Goal: Information Seeking & Learning: Learn about a topic

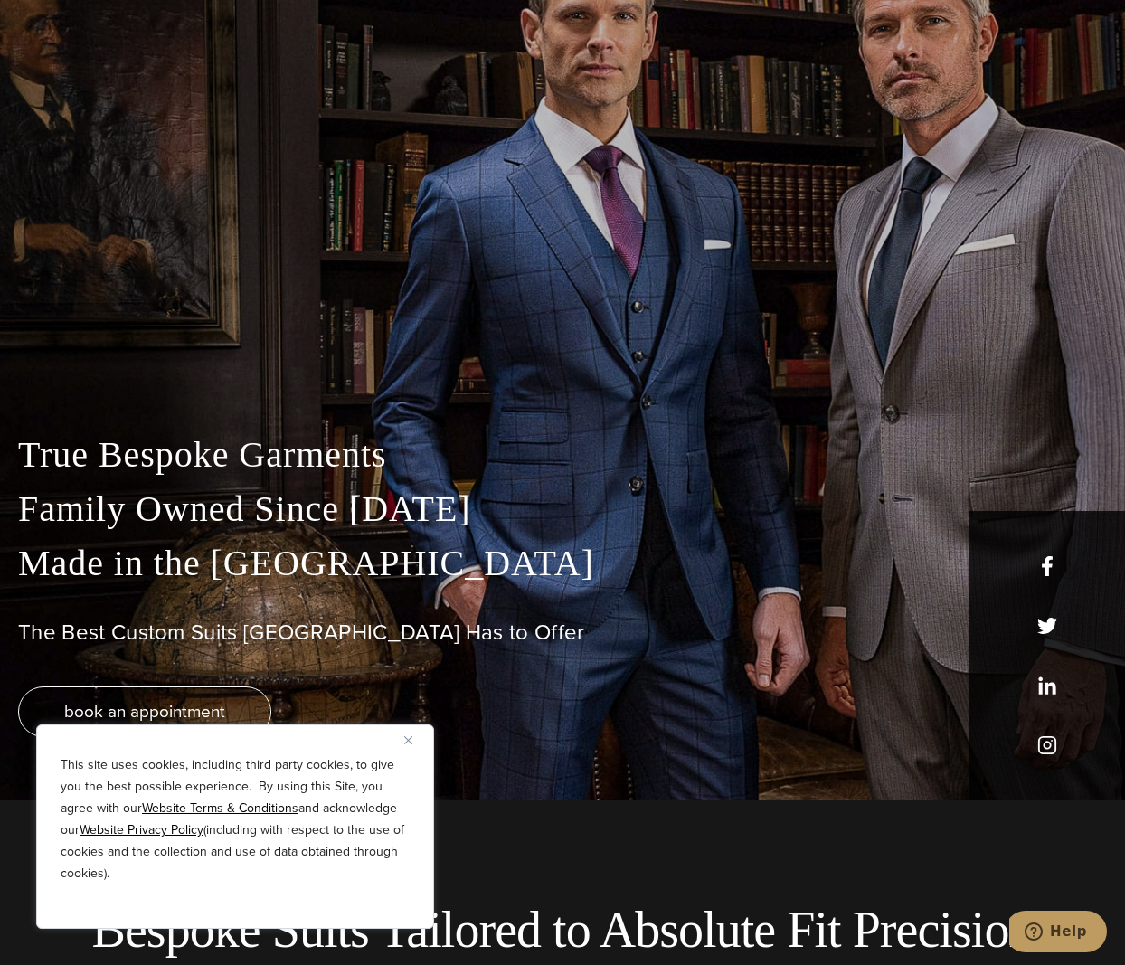
scroll to position [181, 0]
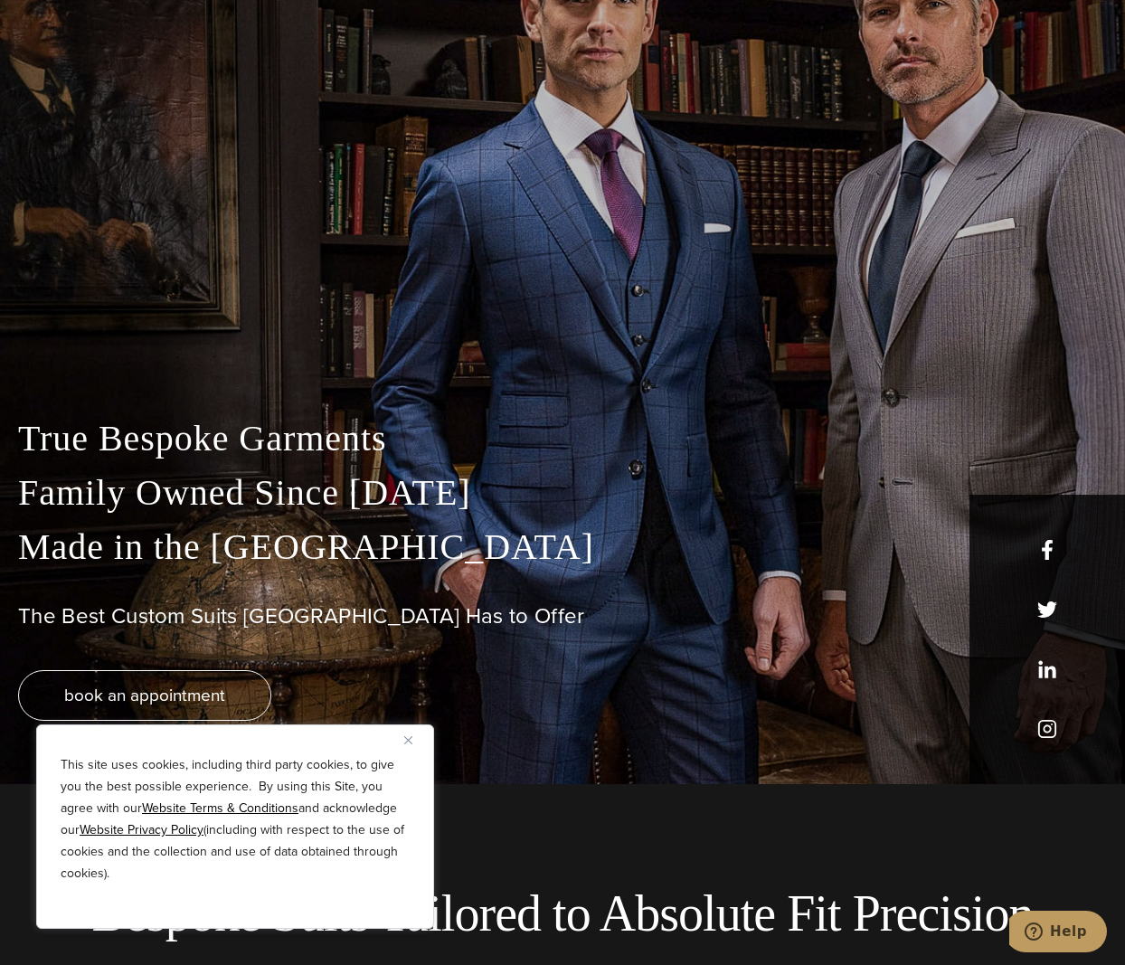
click at [403, 735] on div "This site uses cookies, including third party cookies, to give you the best pos…" at bounding box center [235, 827] width 398 height 204
click at [410, 743] on img "Close" at bounding box center [408, 740] width 8 height 8
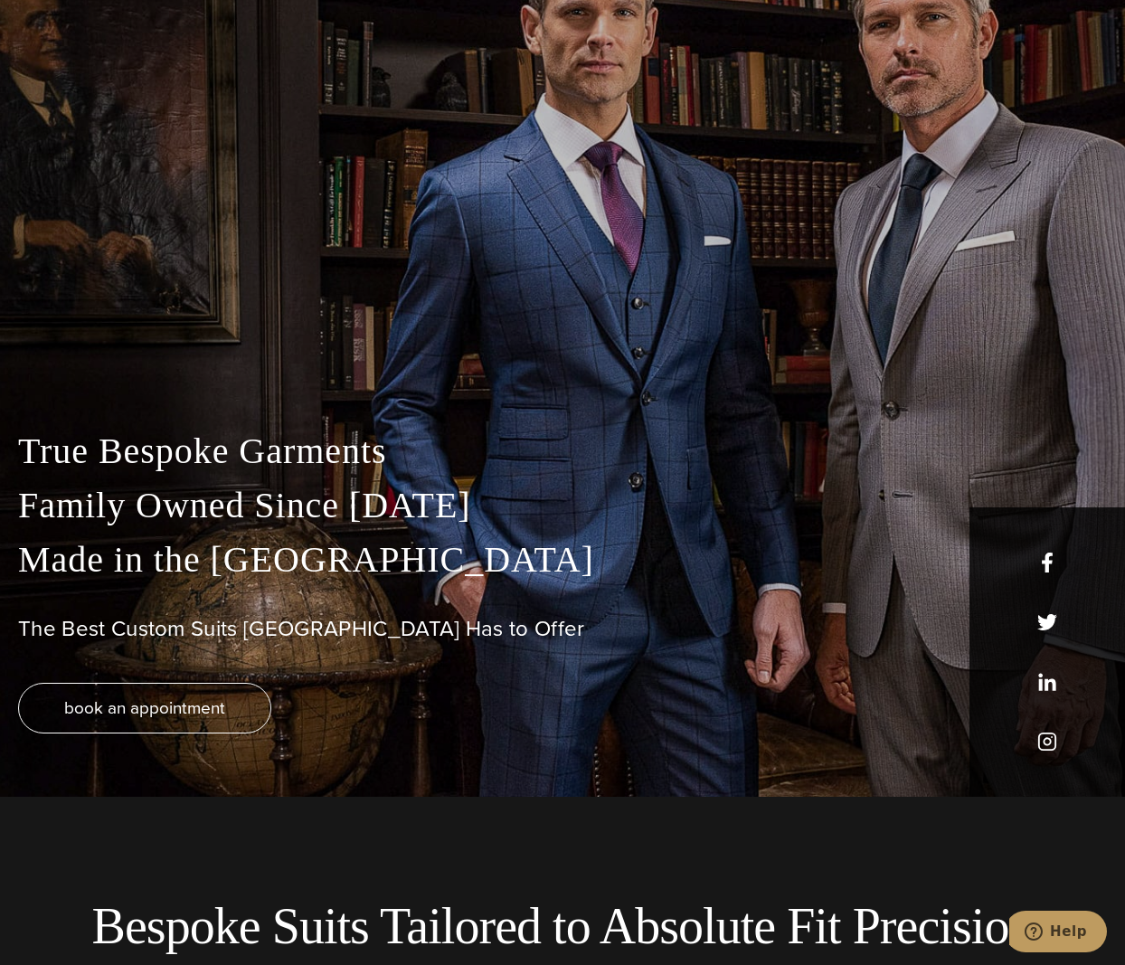
scroll to position [0, 0]
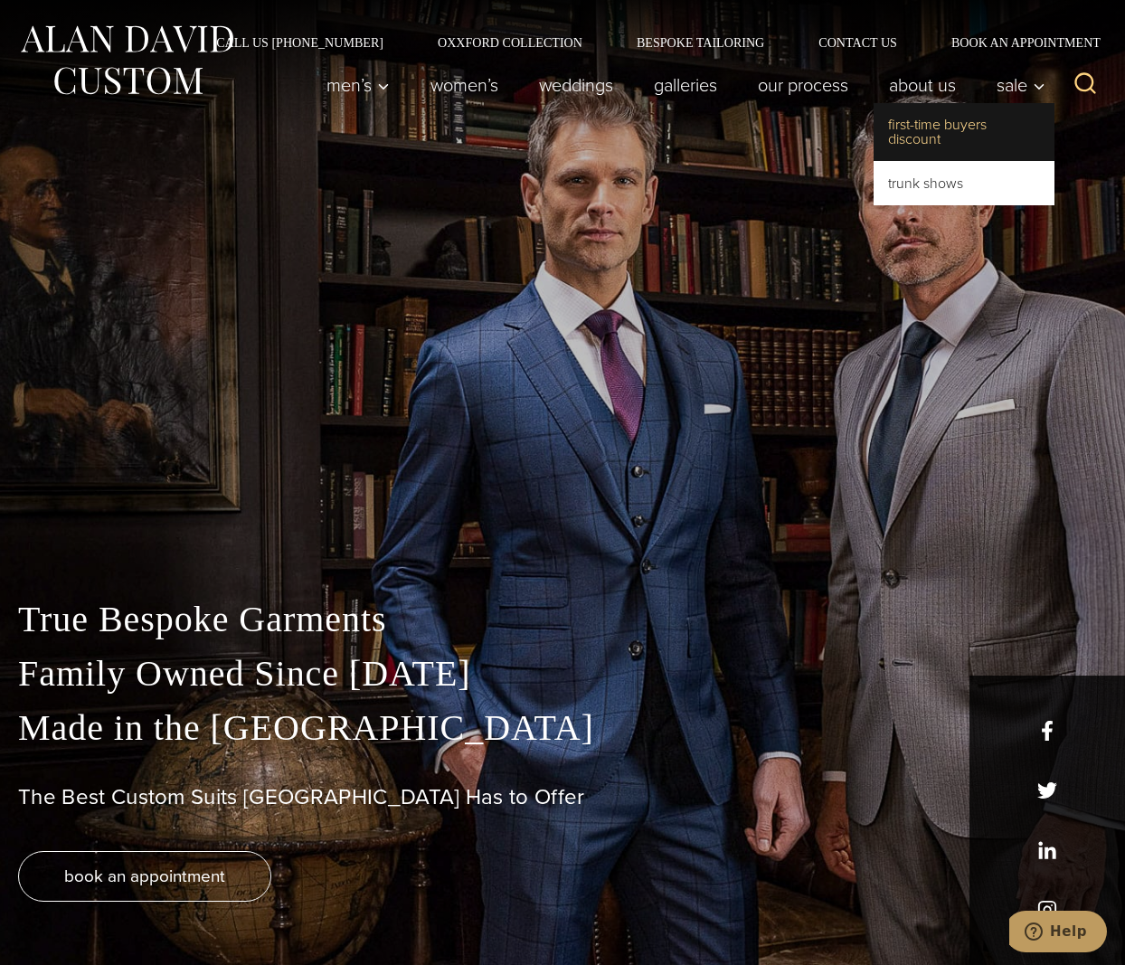
click at [946, 120] on link "First-Time Buyers Discount" at bounding box center [964, 132] width 181 height 58
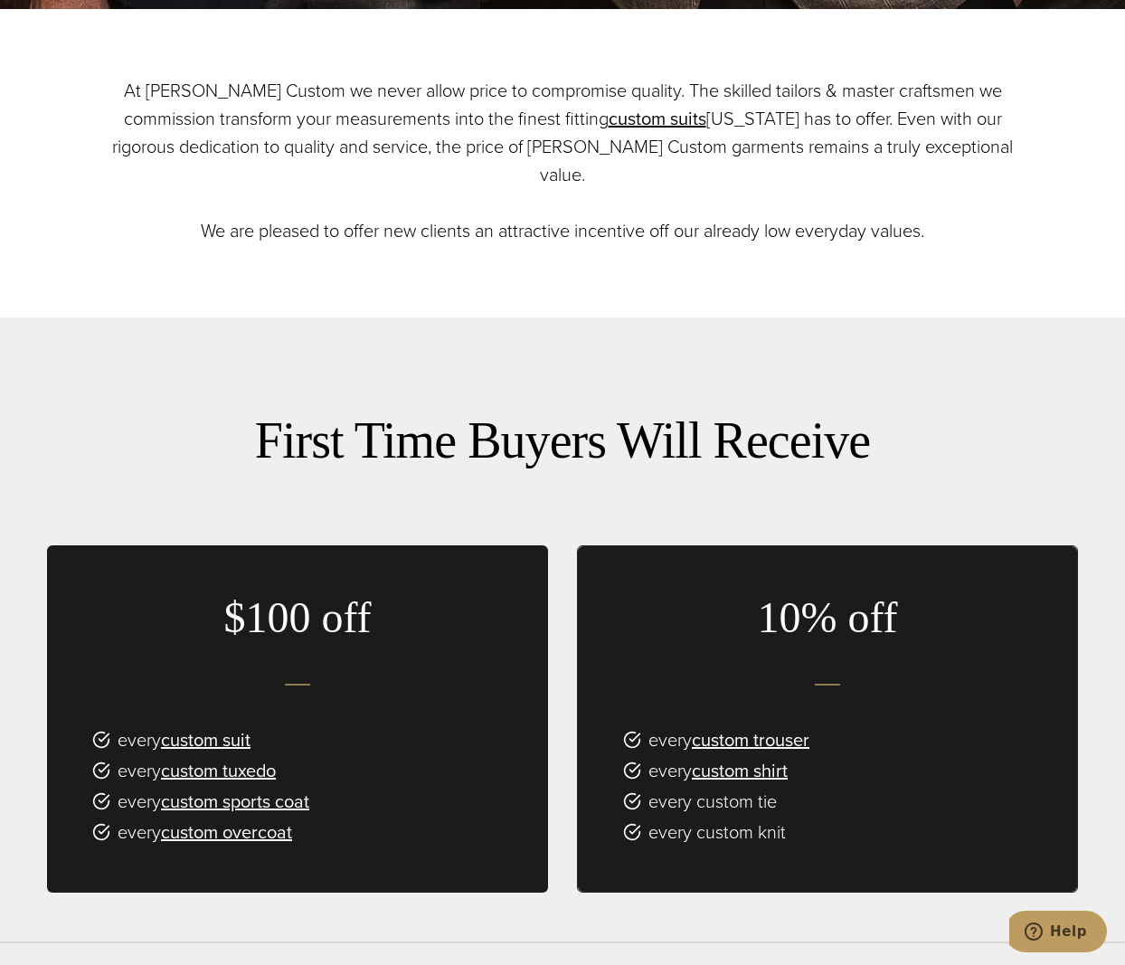
scroll to position [1086, 0]
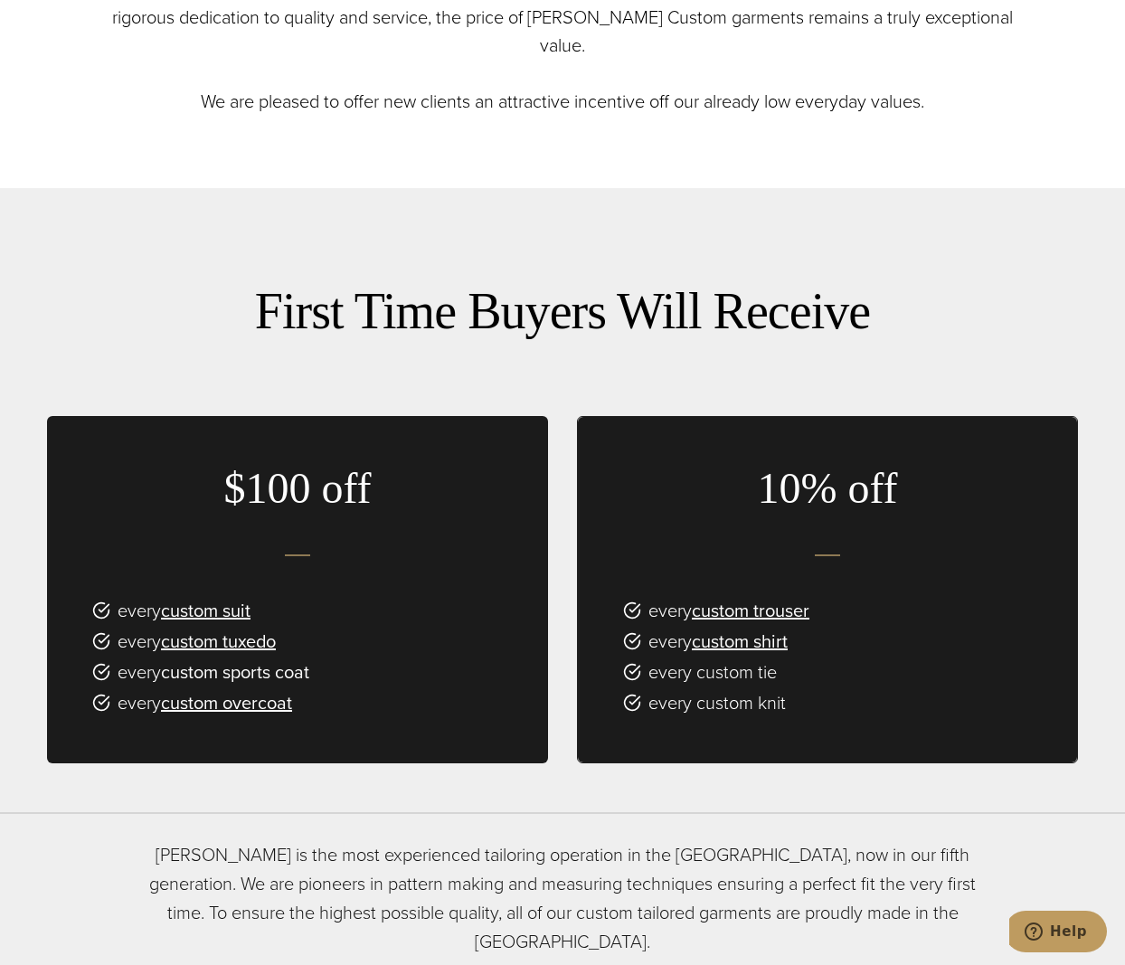
click at [295, 659] on link "custom sports coat" at bounding box center [235, 672] width 148 height 27
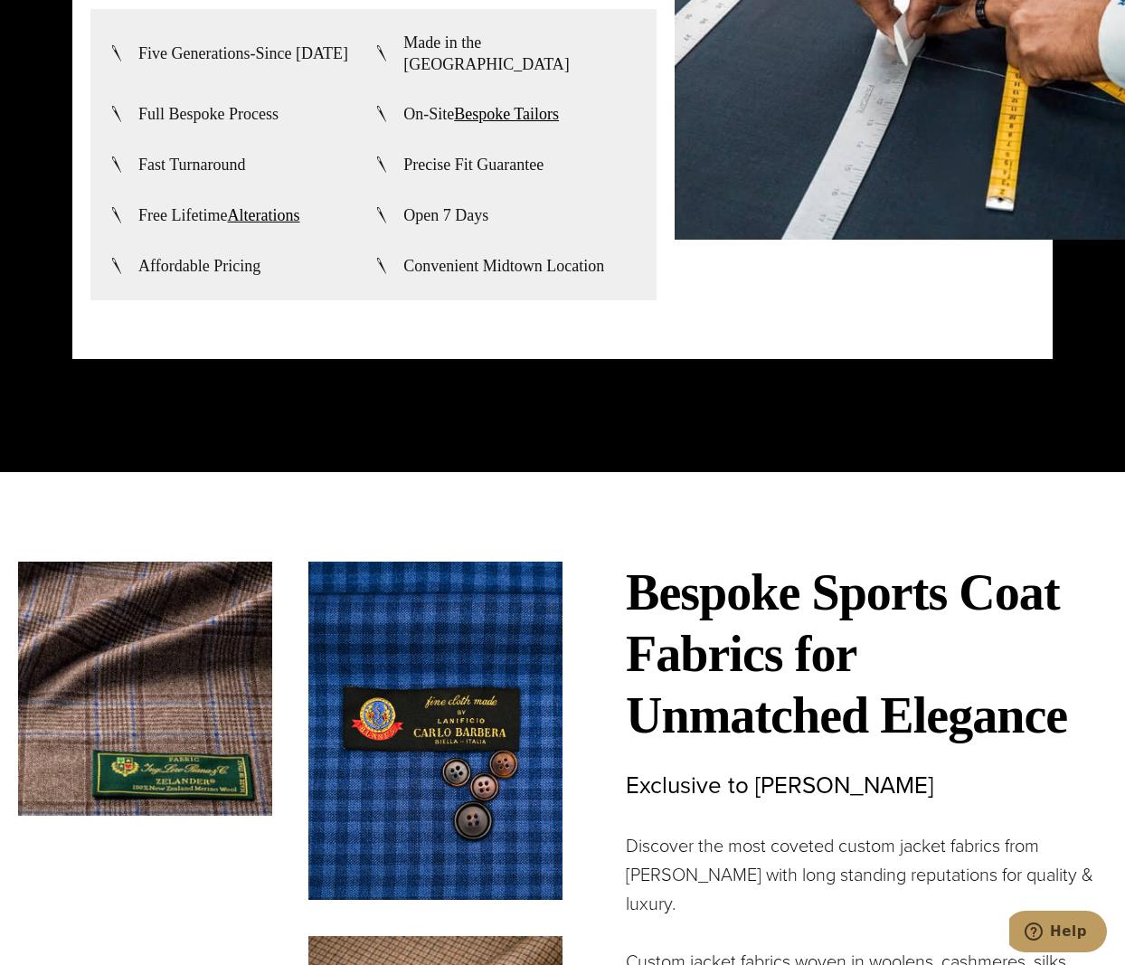
scroll to position [4795, 0]
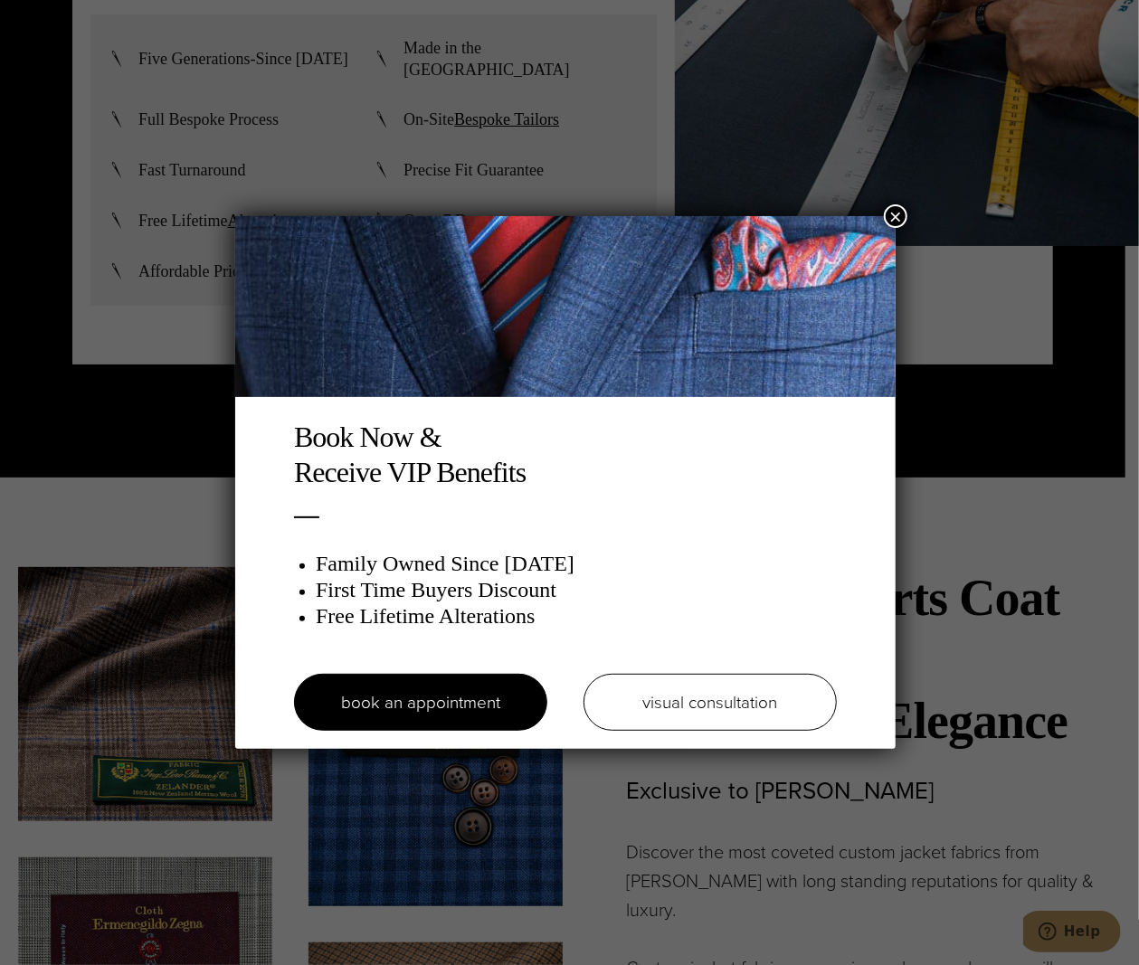
click at [897, 209] on button "×" at bounding box center [896, 216] width 24 height 24
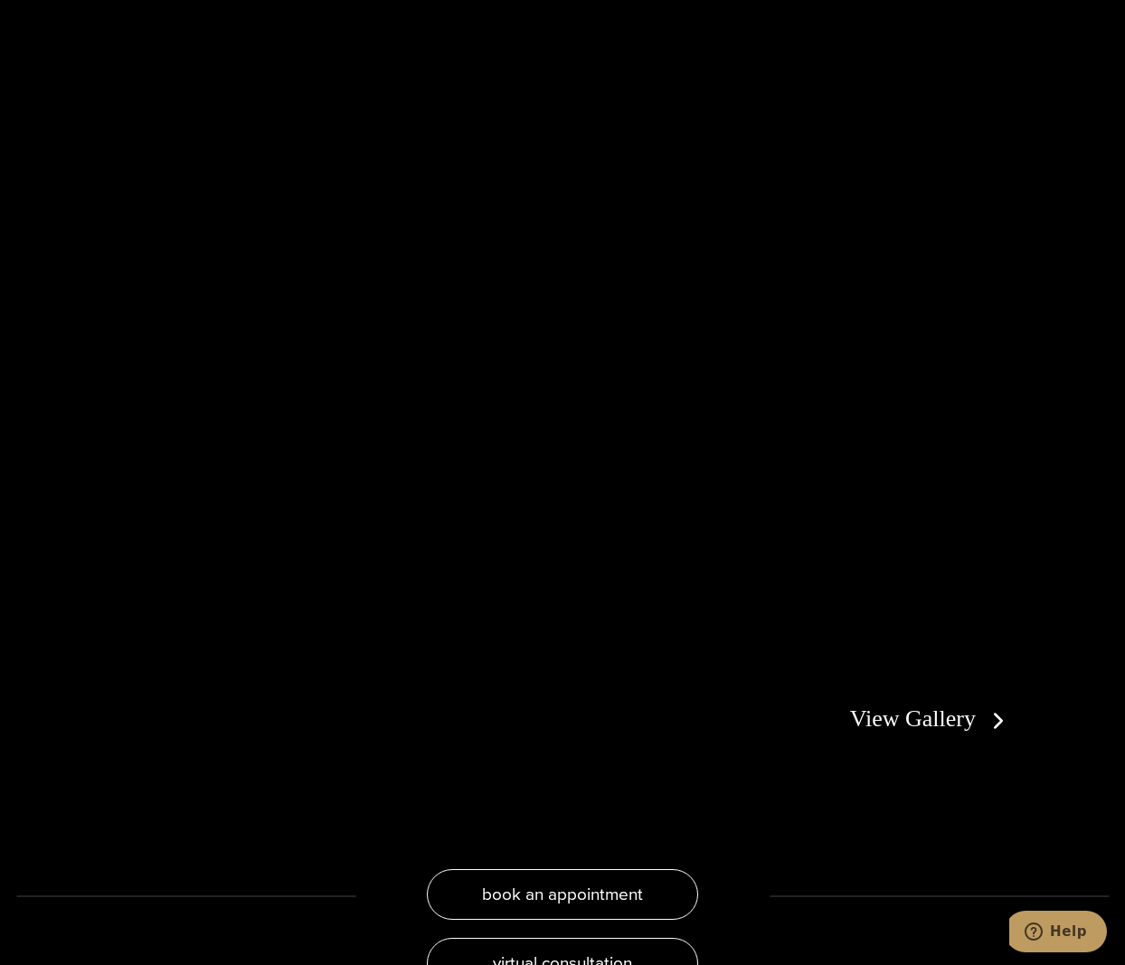
scroll to position [2748, 0]
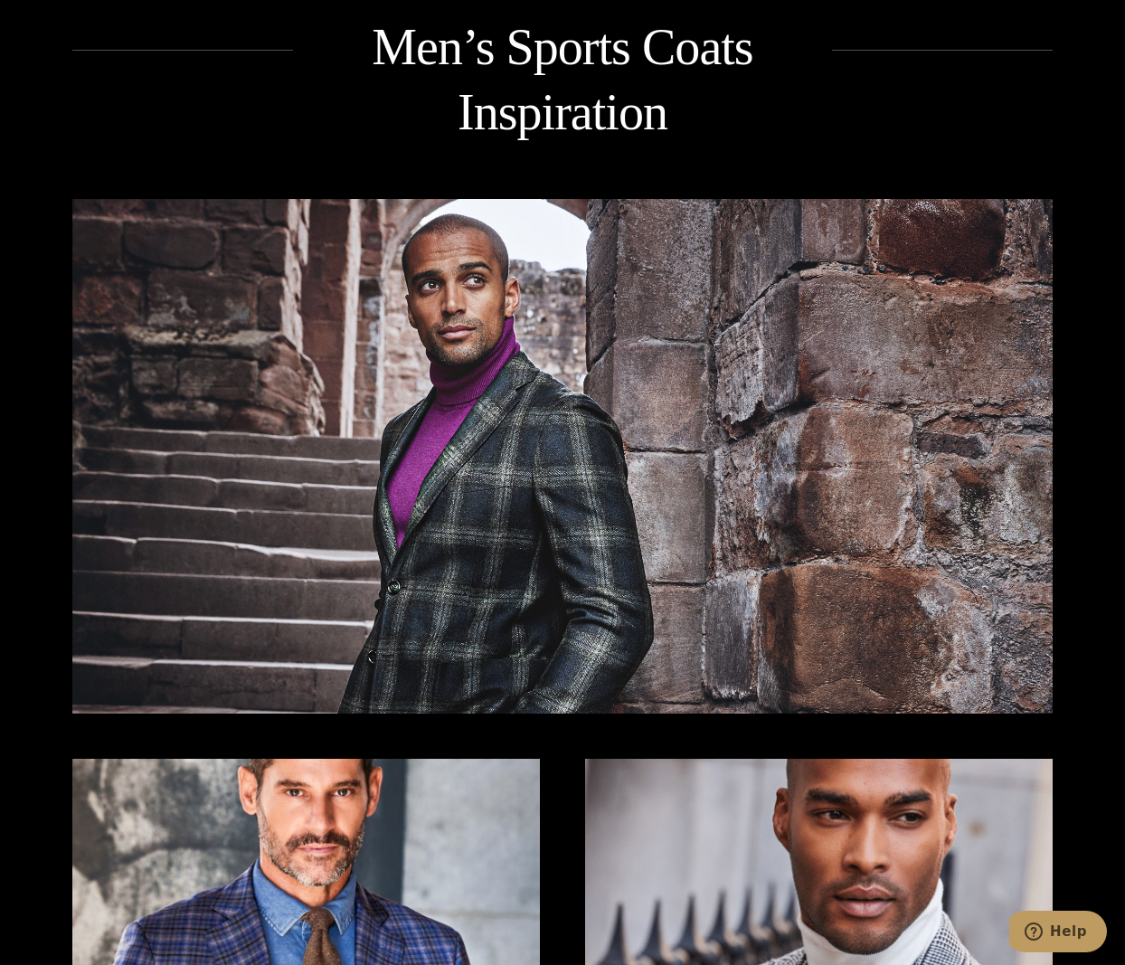
drag, startPoint x: 251, startPoint y: 21, endPoint x: 468, endPoint y: 19, distance: 216.2
click at [254, 50] on div "Men’s Sports Coats Inspiration View Gallery view sports coats gallery book an a…" at bounding box center [562, 831] width 981 height 1563
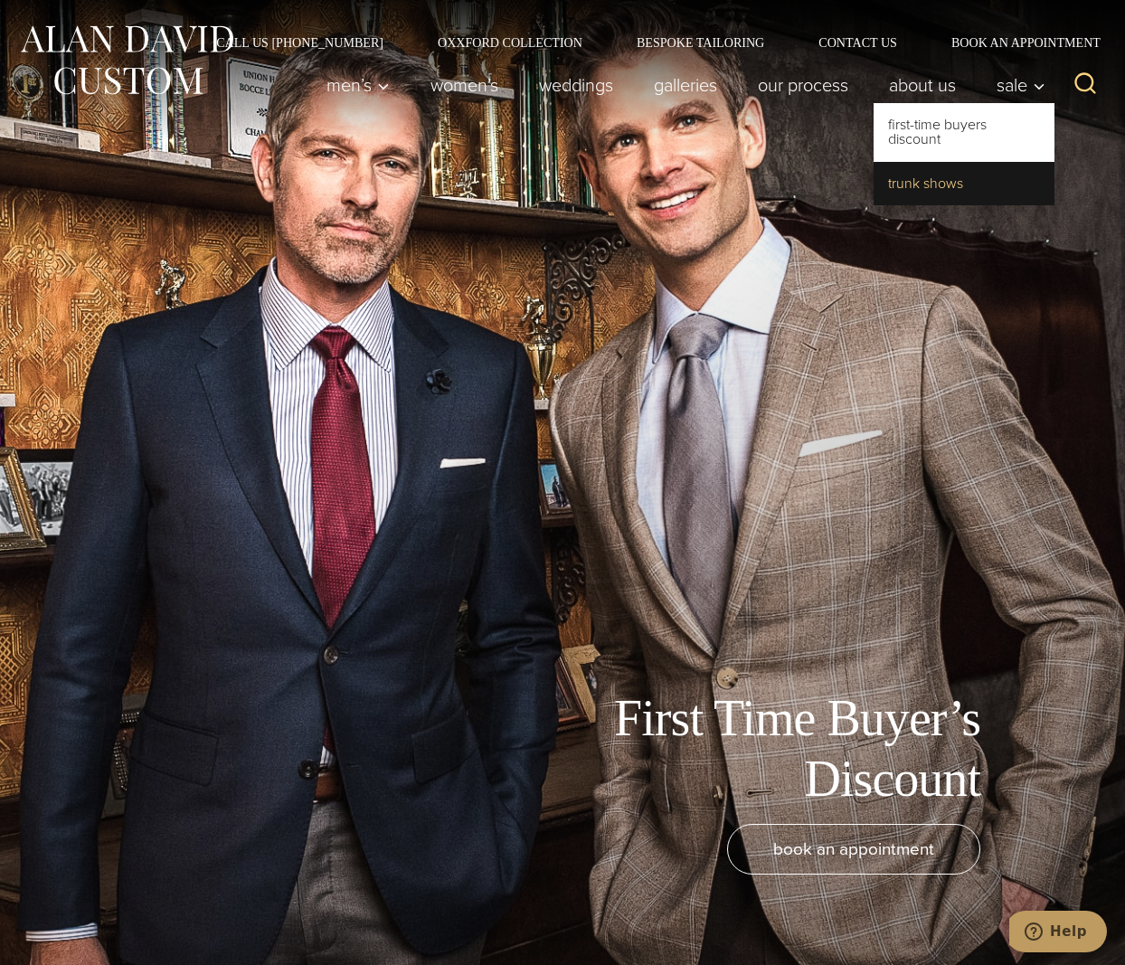
click at [920, 182] on link "Trunk Shows" at bounding box center [964, 183] width 181 height 43
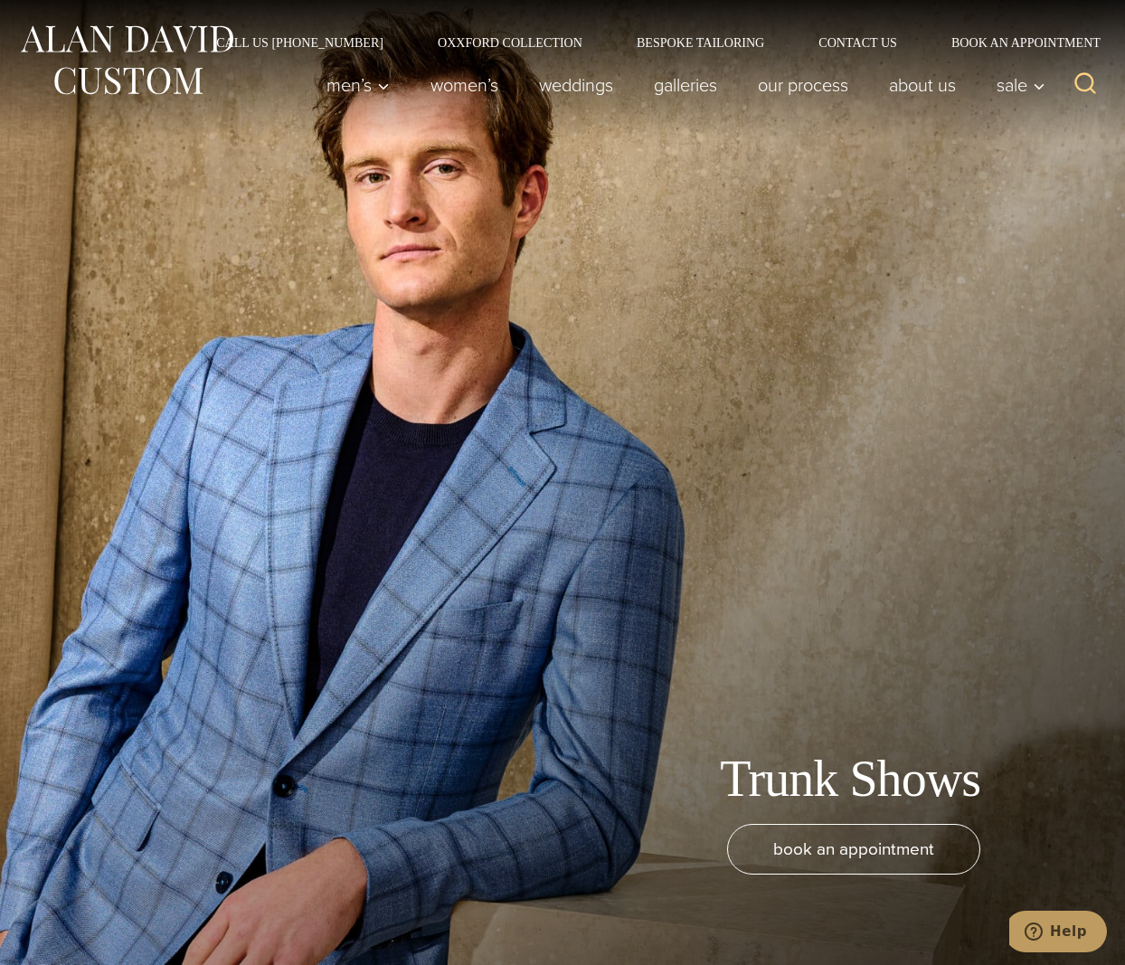
click at [157, 261] on div "Trunk Shows book an appointment" at bounding box center [562, 482] width 1125 height 965
click at [216, 298] on div "Trunk Shows book an appointment" at bounding box center [562, 482] width 1125 height 965
click at [731, 44] on link "Bespoke Tailoring" at bounding box center [701, 42] width 182 height 13
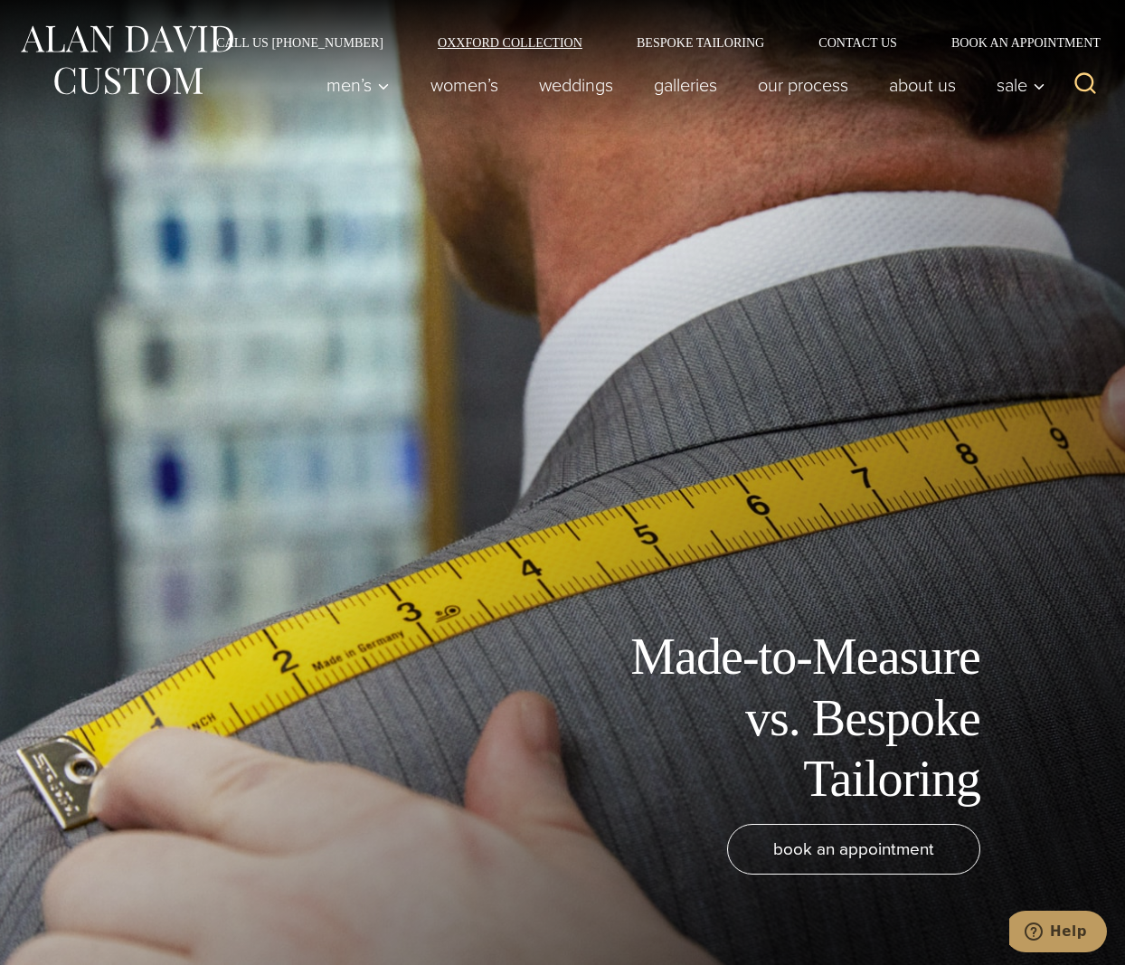
click at [552, 43] on link "Oxxford Collection" at bounding box center [510, 42] width 199 height 13
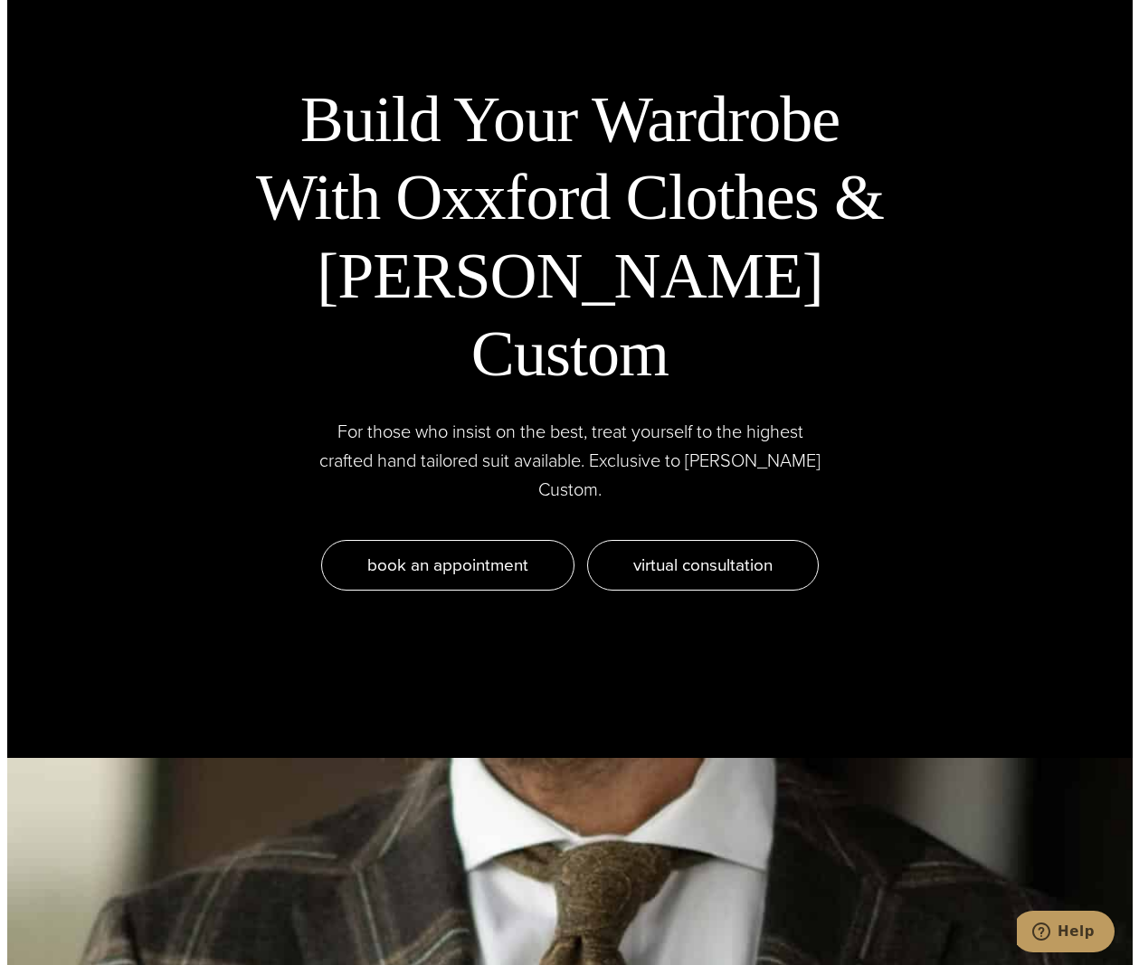
scroll to position [6513, 0]
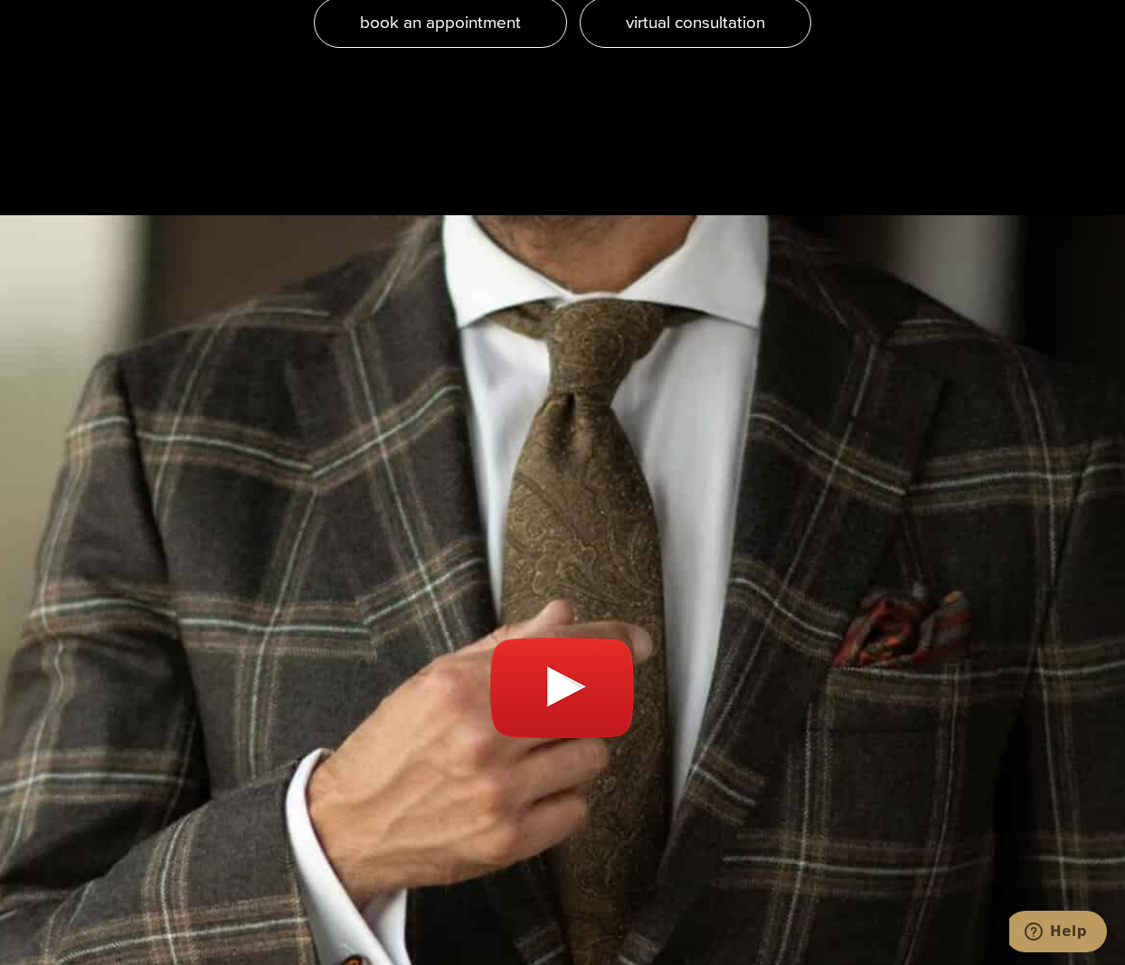
click at [619, 539] on link "Play video" at bounding box center [562, 698] width 1089 height 920
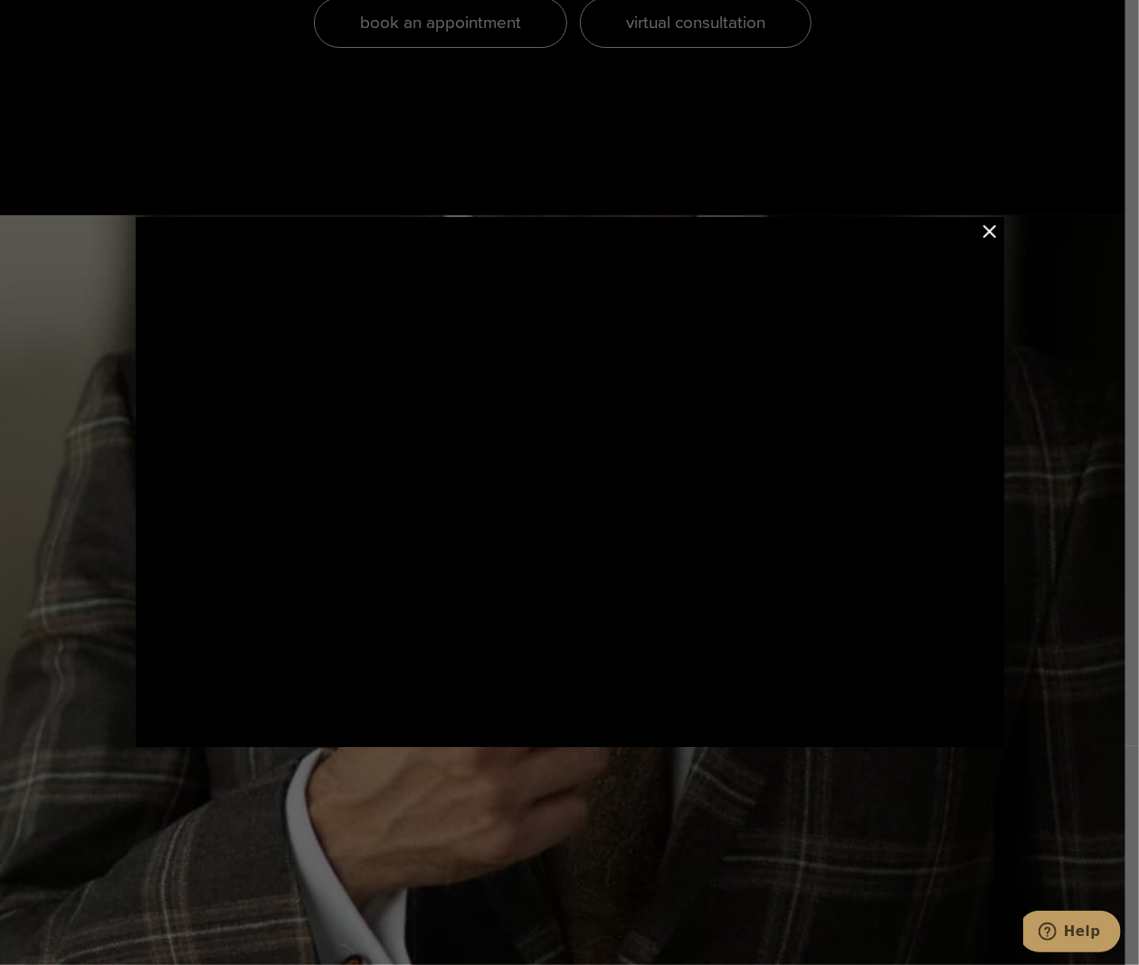
click at [995, 232] on button "Close Modal" at bounding box center [990, 232] width 22 height 22
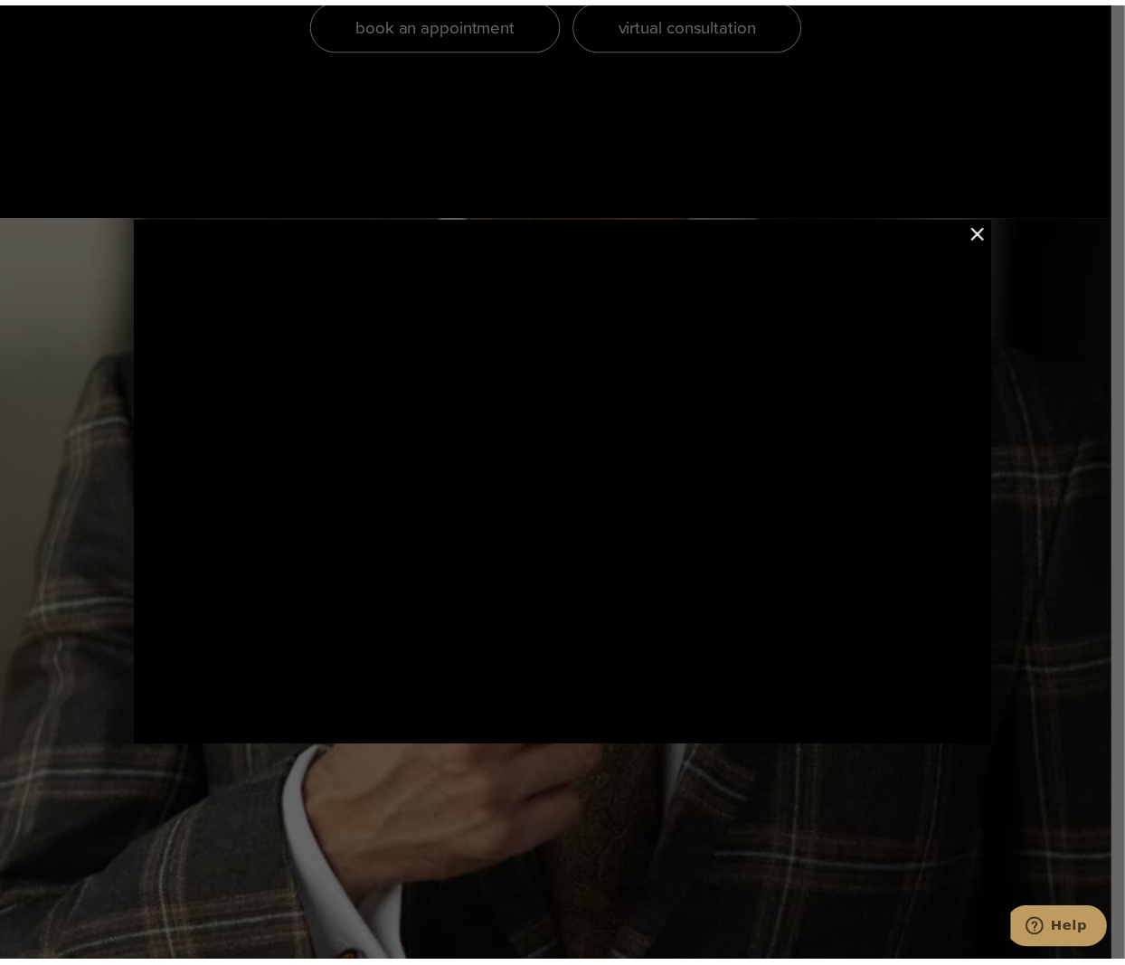
scroll to position [6622, 0]
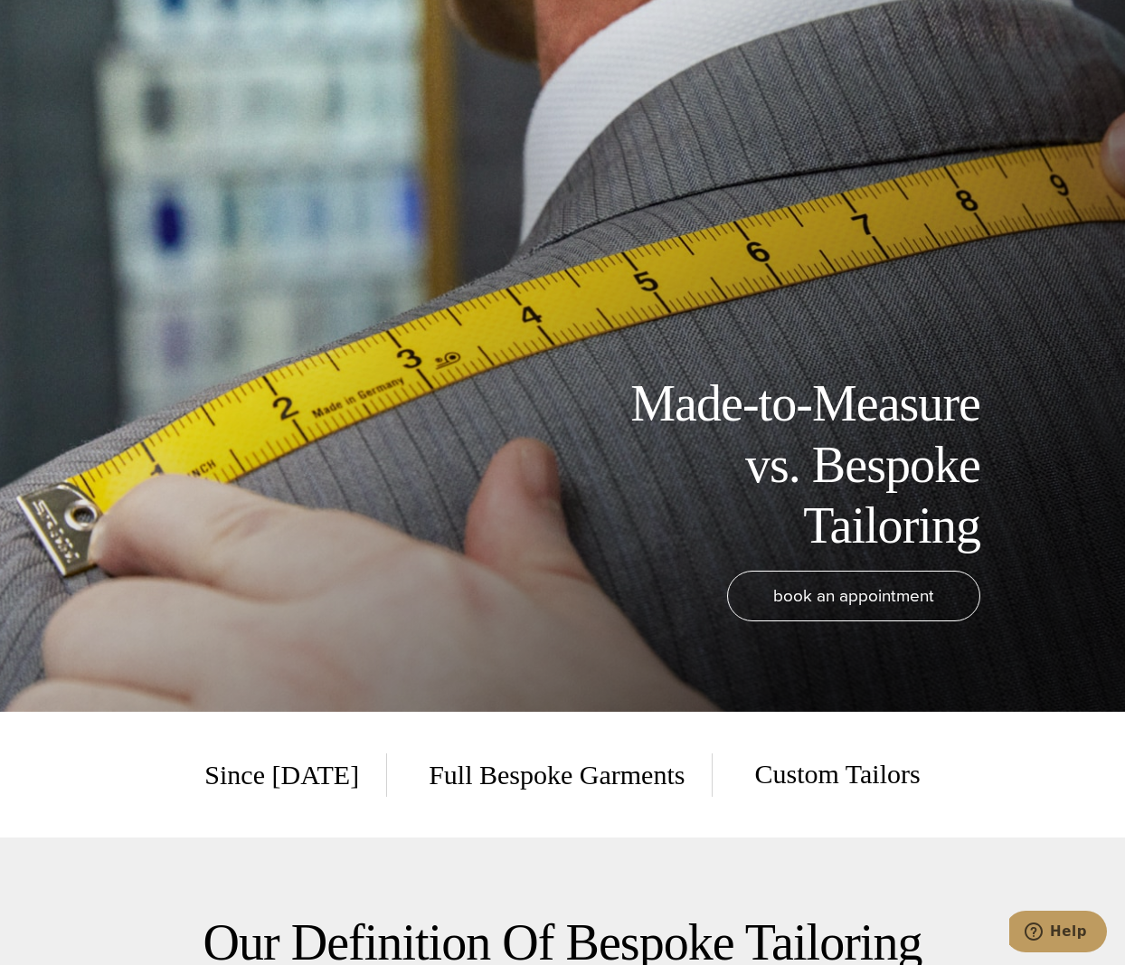
scroll to position [633, 0]
